Goal: Task Accomplishment & Management: Complete application form

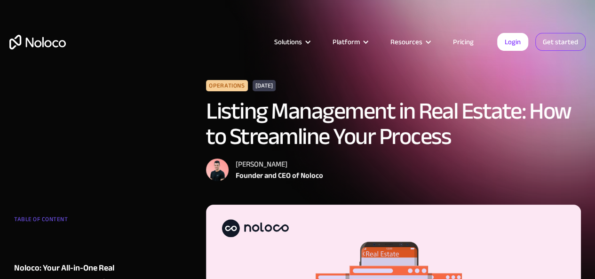
click at [0, 0] on link "Get started" at bounding box center [0, 0] width 0 height 0
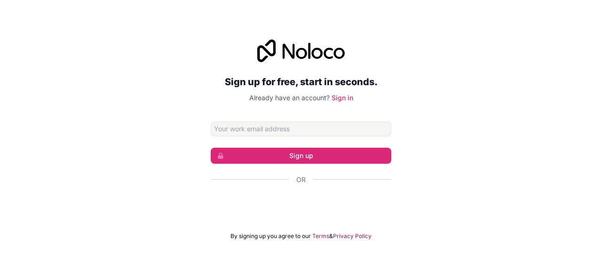
click at [329, 130] on input "Email address" at bounding box center [301, 128] width 180 height 15
type input "[EMAIL_ADDRESS][DOMAIN_NAME]"
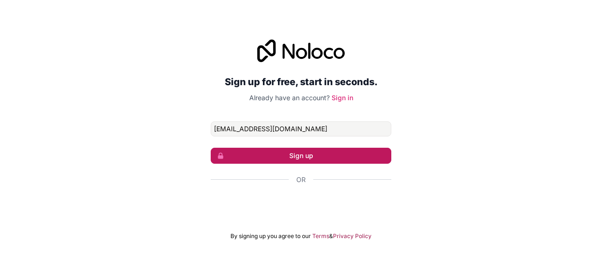
click at [294, 156] on button "Sign up" at bounding box center [301, 156] width 180 height 16
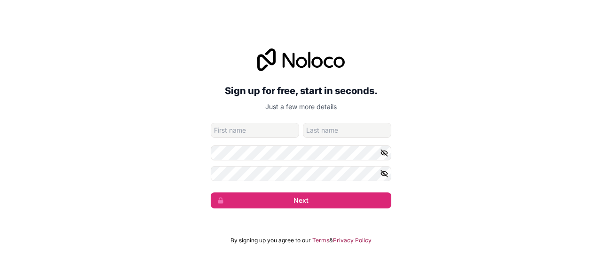
click at [269, 132] on input "given-name" at bounding box center [255, 130] width 88 height 15
type input "[PERSON_NAME]"
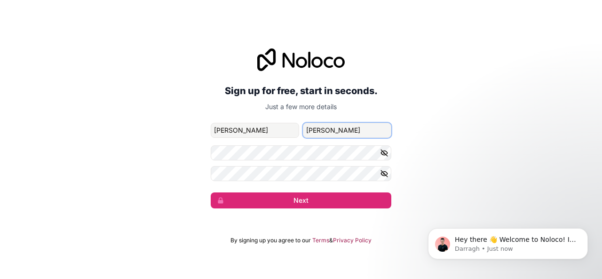
type input "[PERSON_NAME]"
click at [383, 152] on icon "button" at bounding box center [384, 153] width 8 height 8
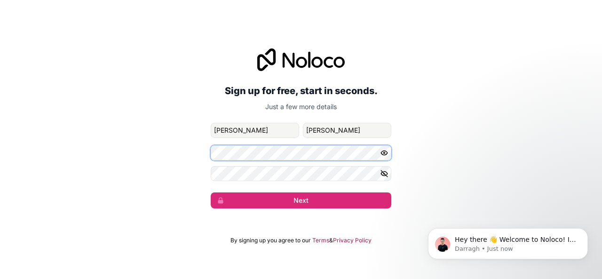
click at [188, 152] on div "Sign up for free, start in seconds. Just a few more details [EMAIL_ADDRESS][DOM…" at bounding box center [301, 128] width 602 height 186
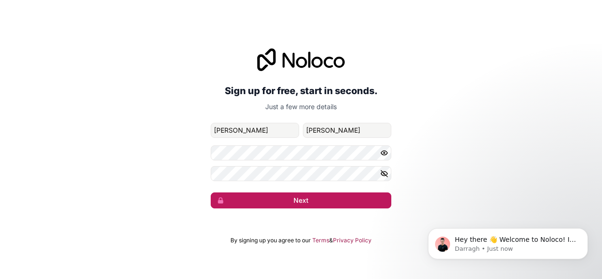
click at [292, 196] on button "Next" at bounding box center [301, 200] width 180 height 16
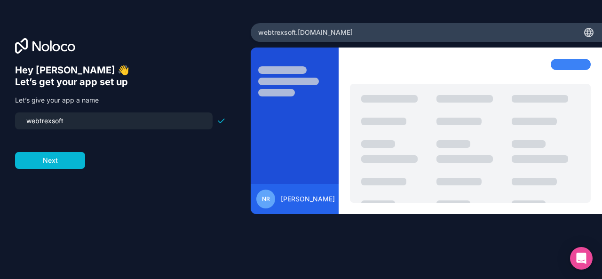
drag, startPoint x: 195, startPoint y: 125, endPoint x: 105, endPoint y: 124, distance: 89.3
click at [105, 124] on input "webtrexsoft" at bounding box center [114, 120] width 186 height 13
click at [272, 197] on div "NR" at bounding box center [265, 198] width 19 height 19
click at [294, 199] on span "[PERSON_NAME]" at bounding box center [308, 198] width 54 height 9
click at [312, 200] on span "[PERSON_NAME]" at bounding box center [308, 198] width 54 height 9
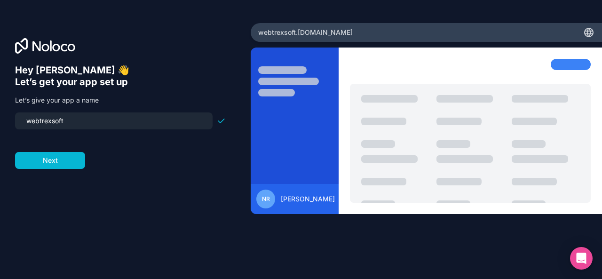
click at [258, 197] on div "NR" at bounding box center [265, 198] width 19 height 19
click at [344, 38] on div "webtrexsoft .[DOMAIN_NAME]" at bounding box center [426, 32] width 351 height 19
click at [589, 34] on icon at bounding box center [588, 32] width 1 height 8
